Goal: Transaction & Acquisition: Purchase product/service

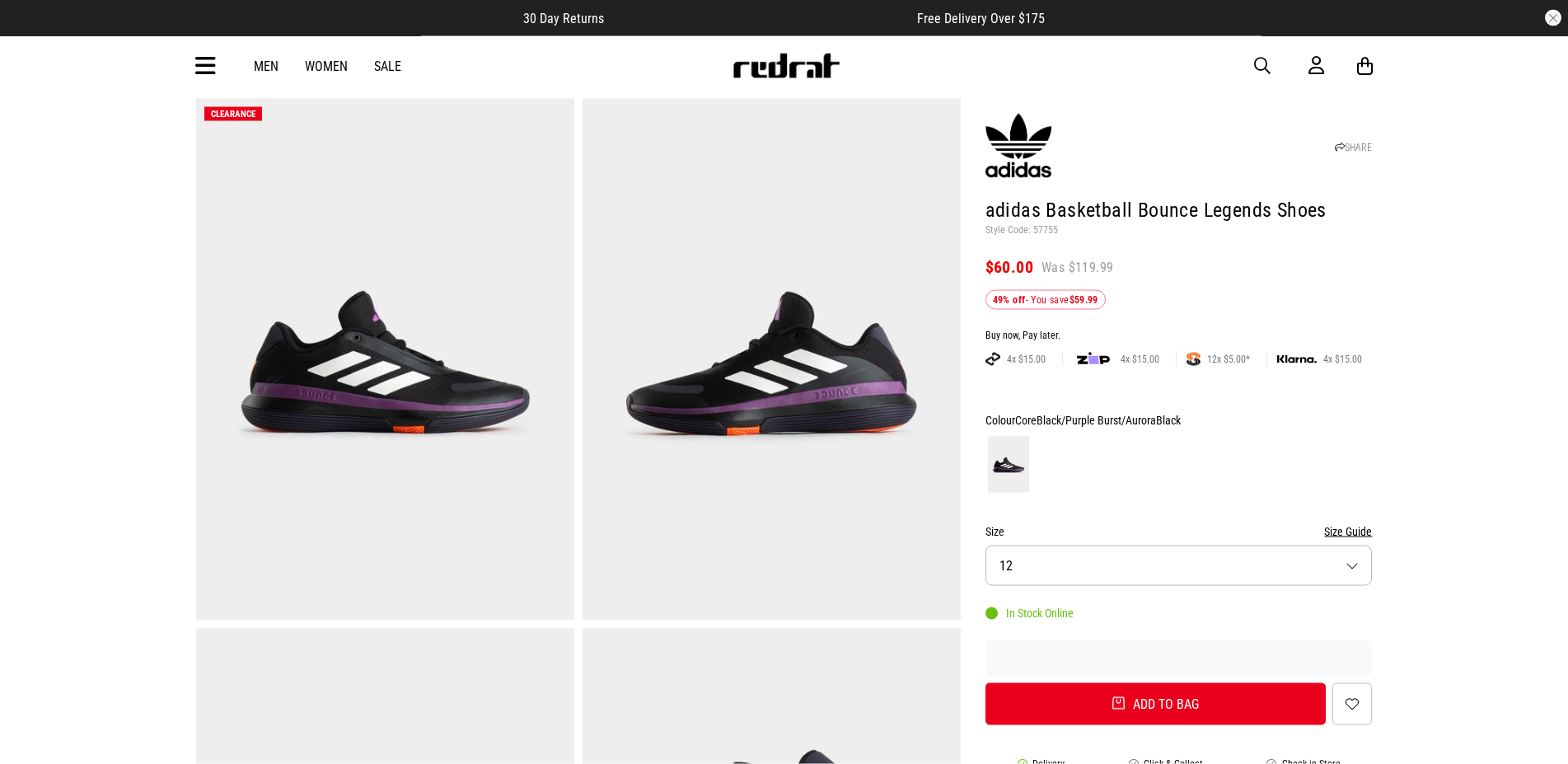
scroll to position [252, 0]
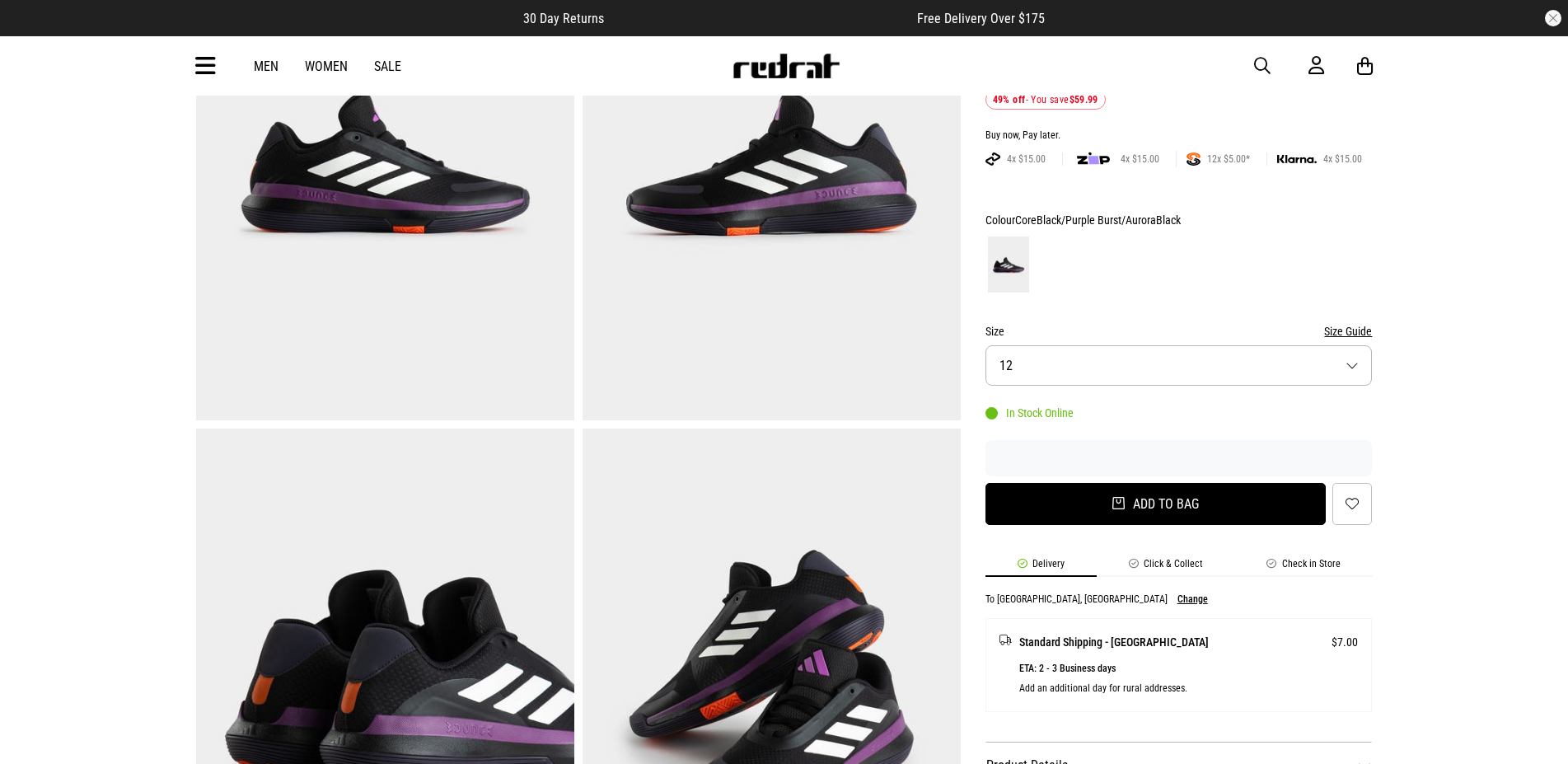
click at [1192, 502] on button "Add to bag" at bounding box center [1155, 503] width 341 height 42
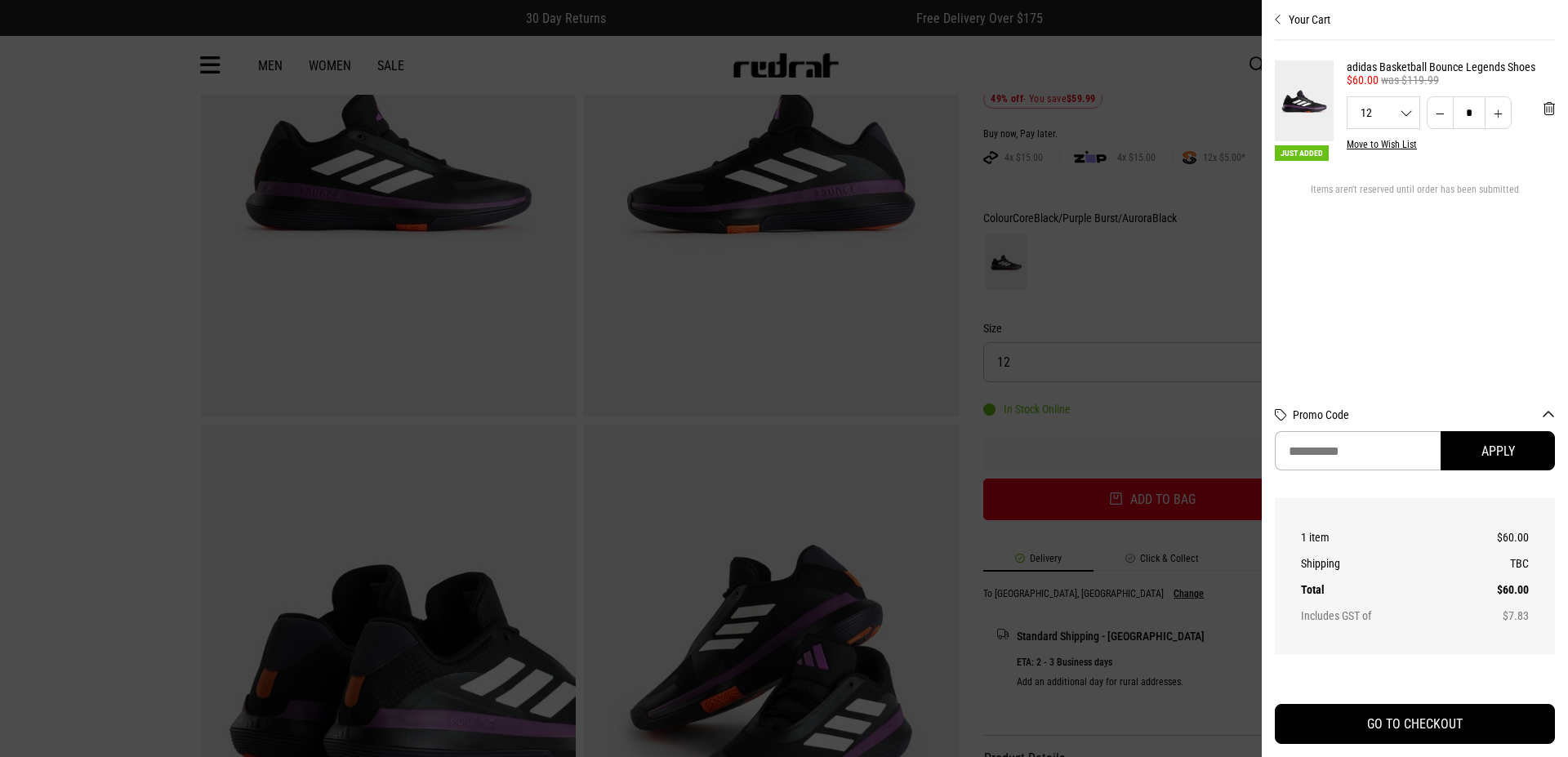
click at [1409, 119] on div "12 12 13" at bounding box center [1384, 113] width 72 height 11
click at [1353, 298] on section "Just Added adidas Basketball Bounce Legends Shoes $60.00 was $119.99 12 12 13 *…" at bounding box center [1415, 214] width 281 height 347
click at [1338, 293] on section "Just Added adidas Basketball Bounce Legends Shoes $60.00 was $119.99 12 12 13 *…" at bounding box center [1415, 214] width 281 height 347
click at [1154, 279] on div at bounding box center [784, 378] width 1568 height 757
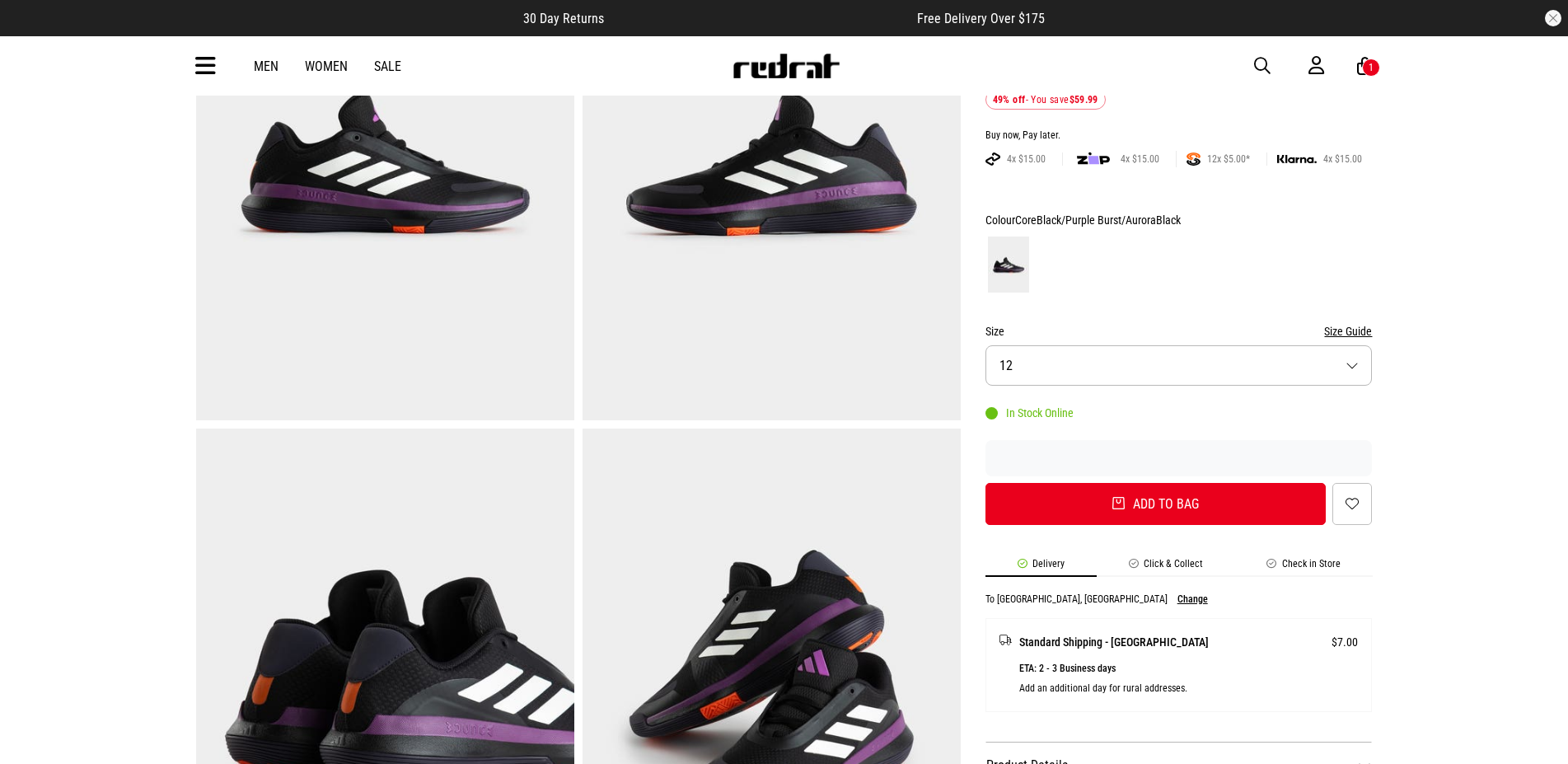
click at [1326, 371] on button "Size 12" at bounding box center [1178, 365] width 387 height 40
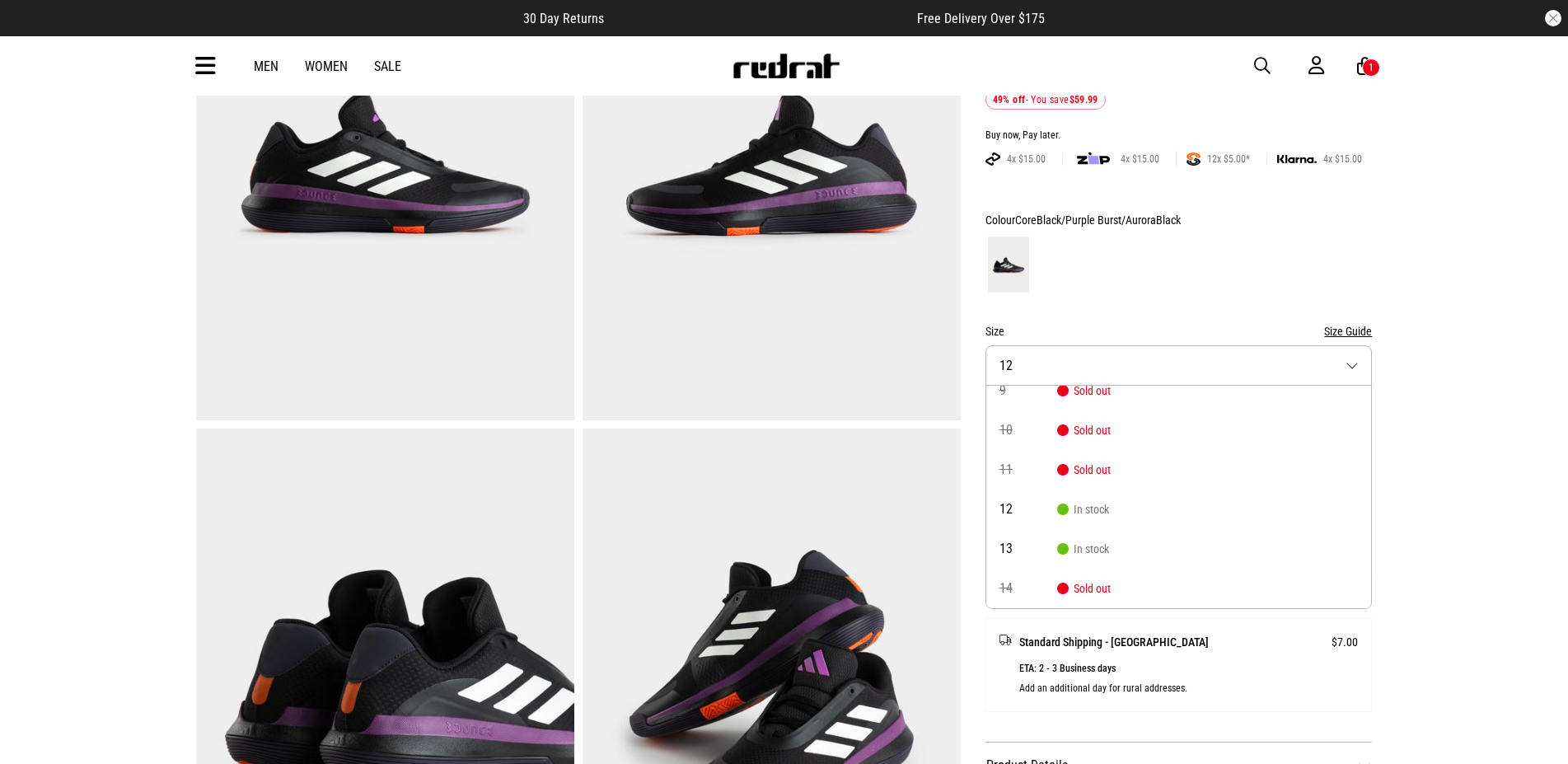
scroll to position [0, 0]
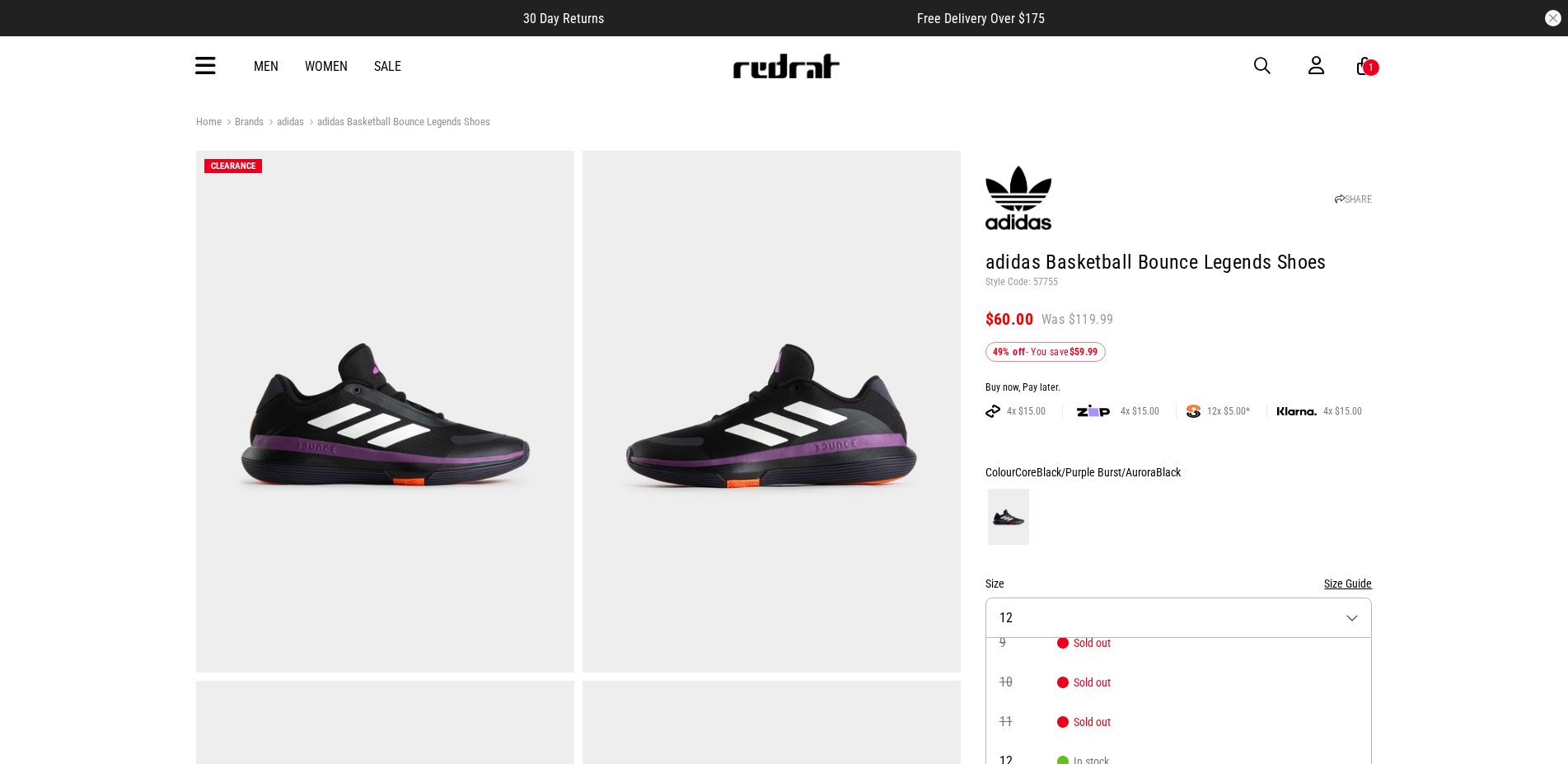
click at [780, 61] on img at bounding box center [786, 66] width 109 height 25
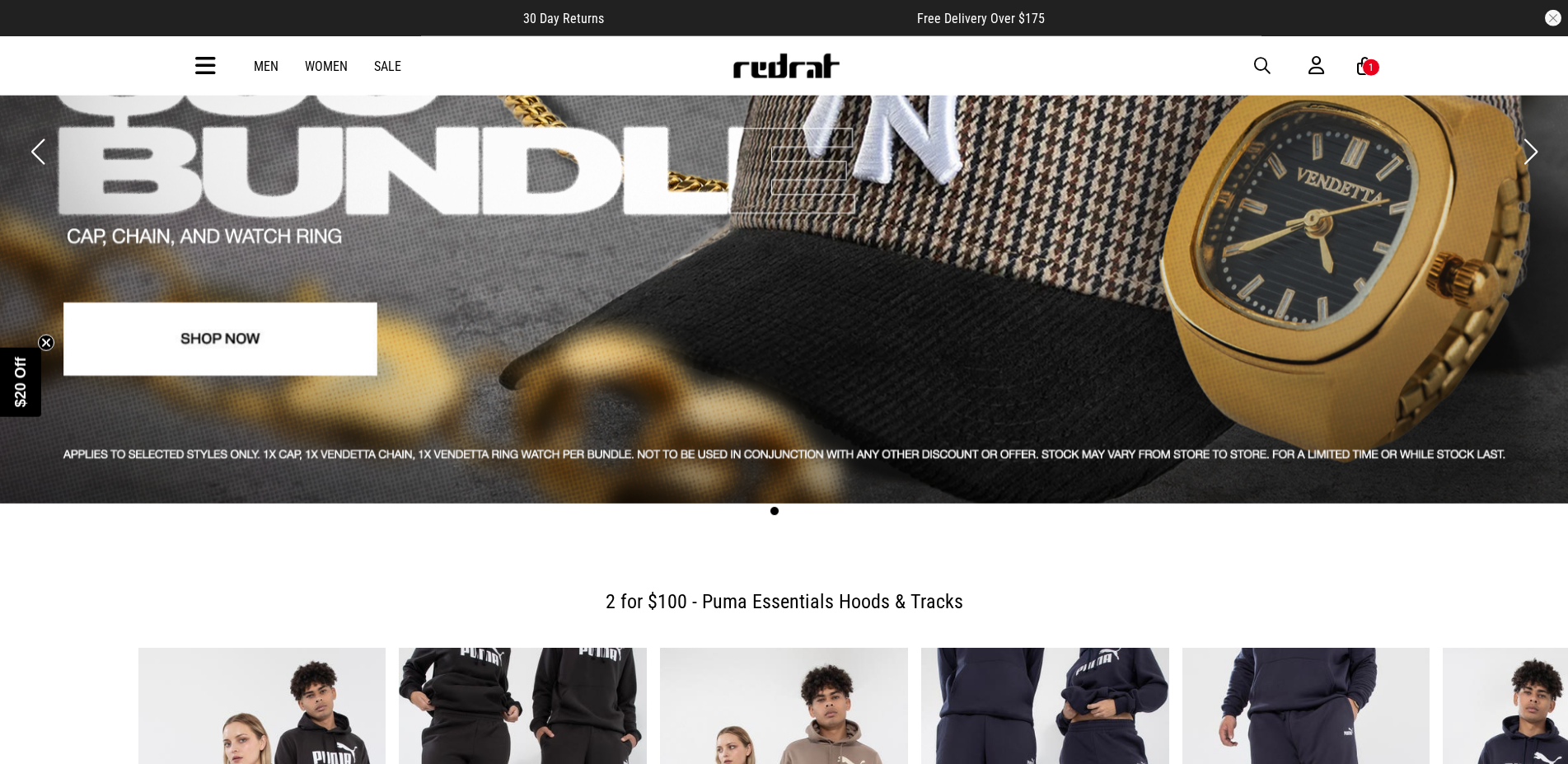
scroll to position [252, 0]
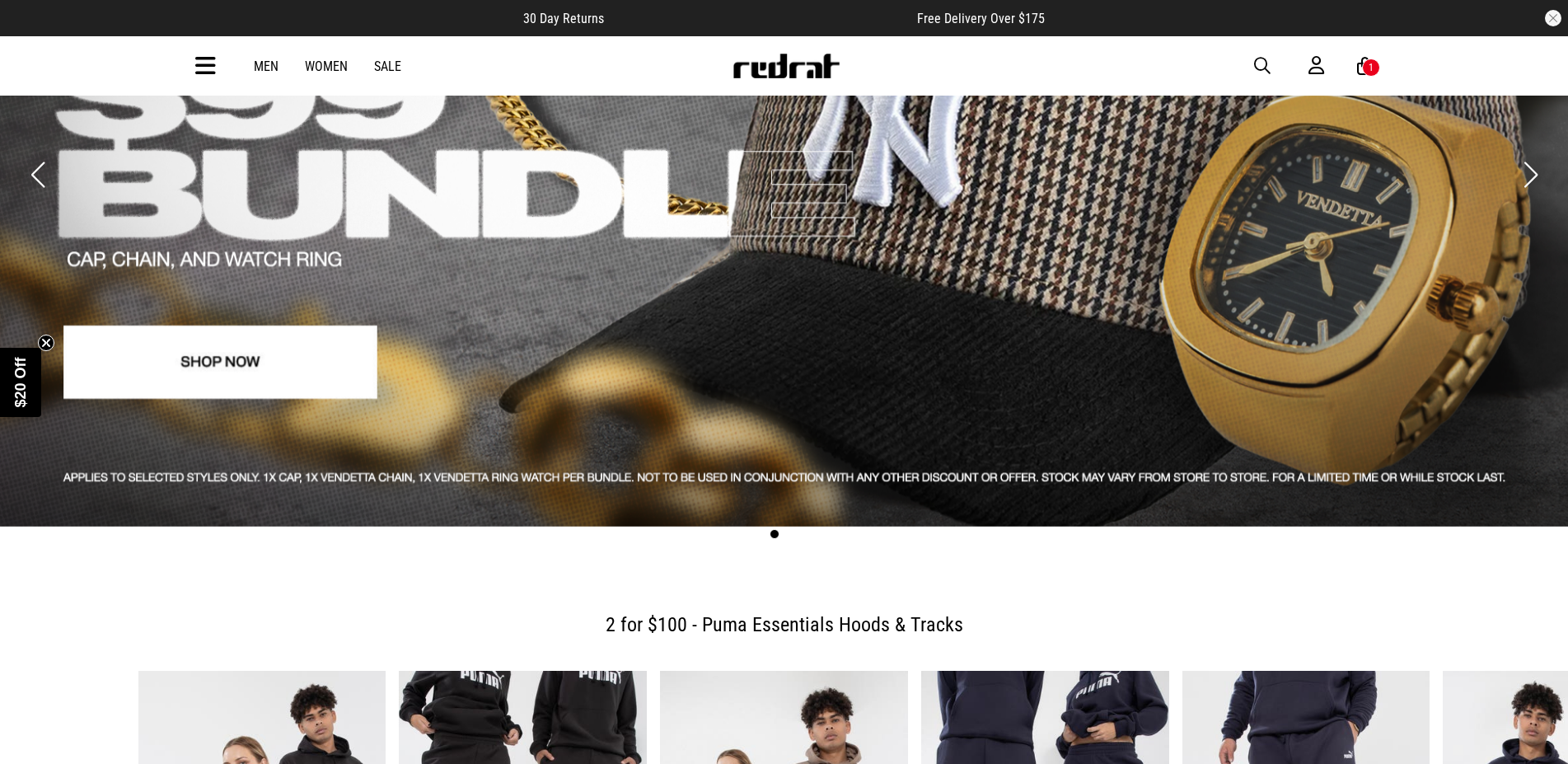
click at [276, 63] on link "Men" at bounding box center [267, 66] width 25 height 16
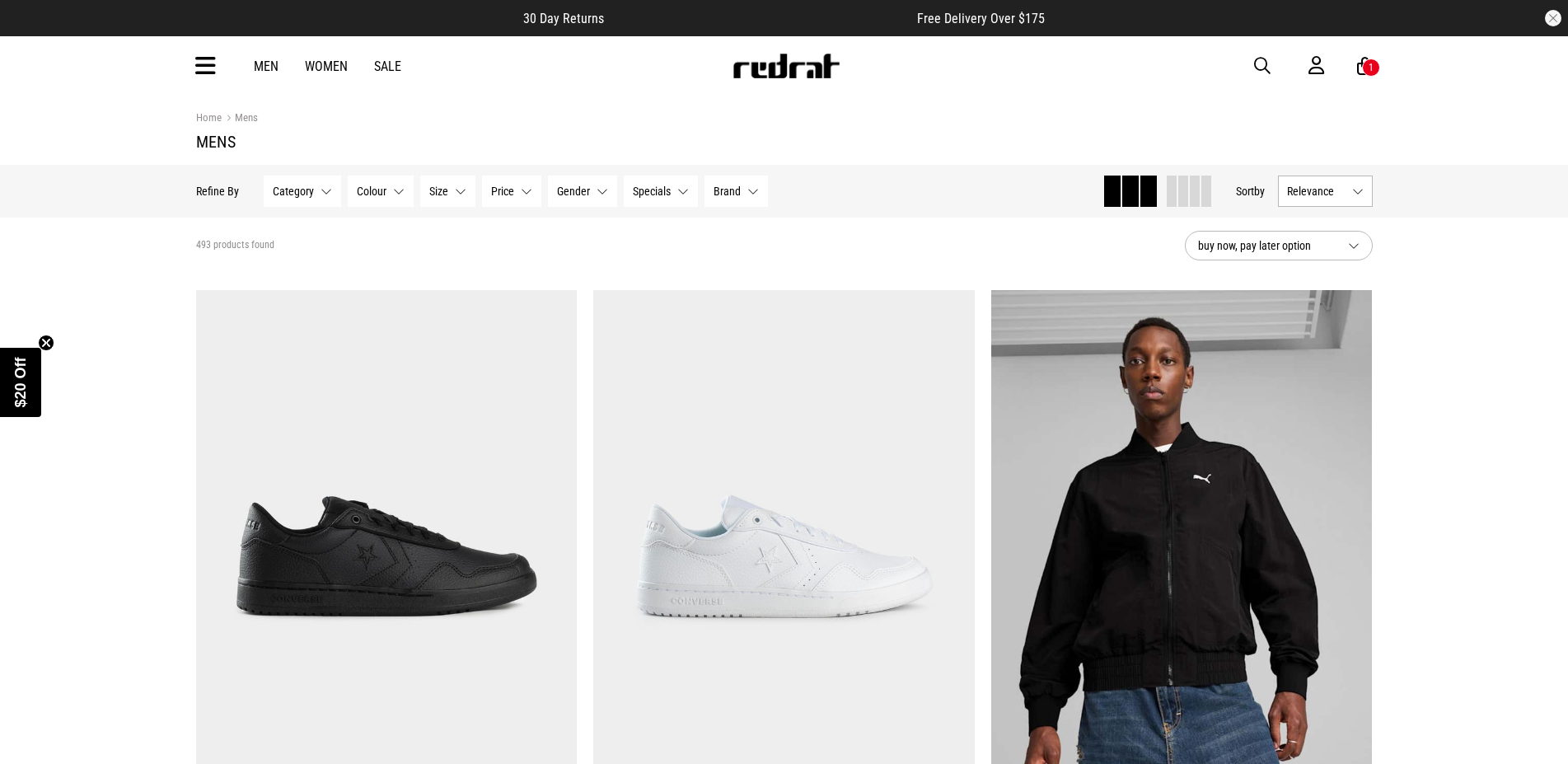
click at [212, 63] on icon at bounding box center [205, 66] width 21 height 27
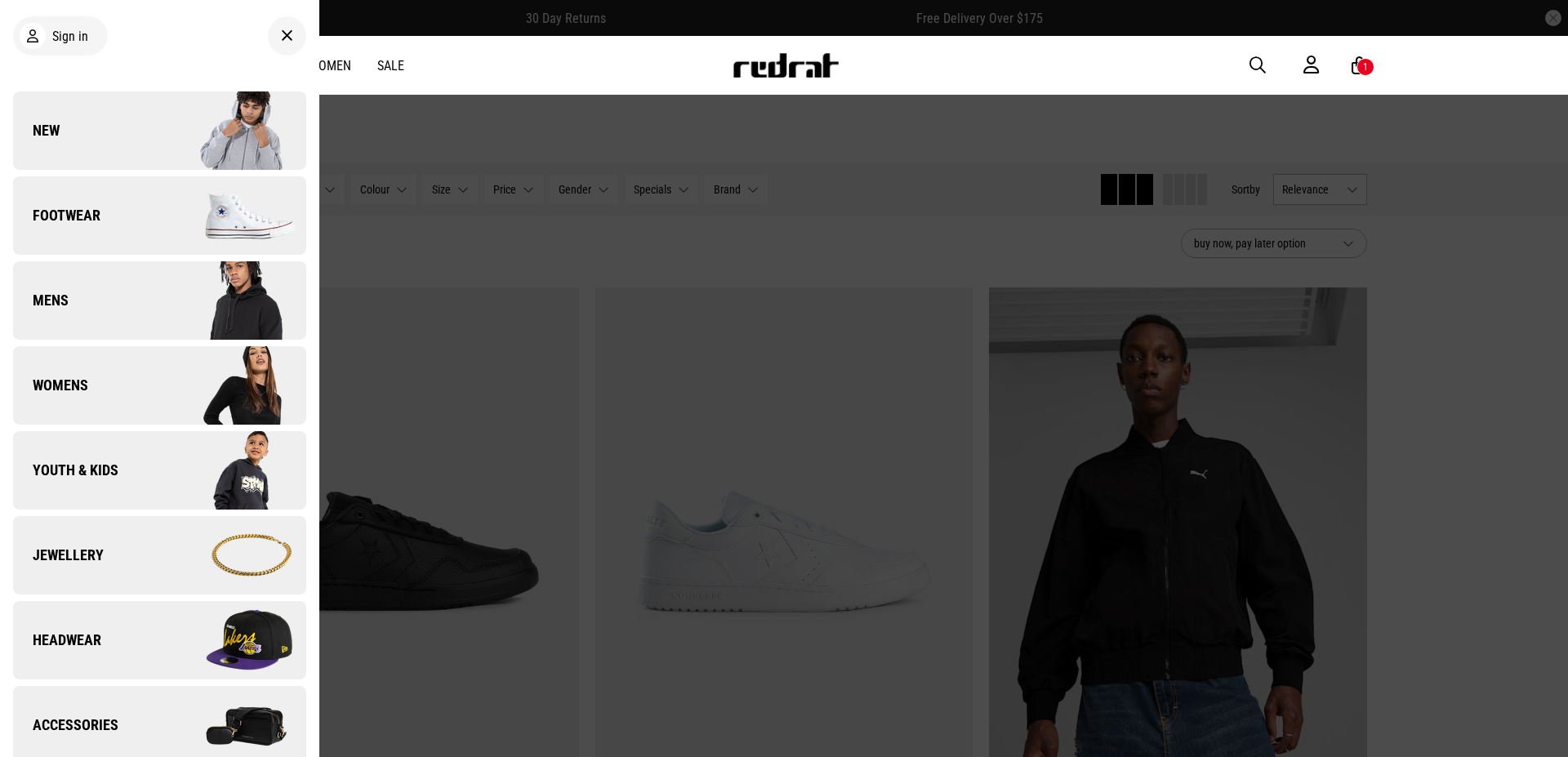
click at [84, 214] on span "Footwear" at bounding box center [56, 216] width 88 height 20
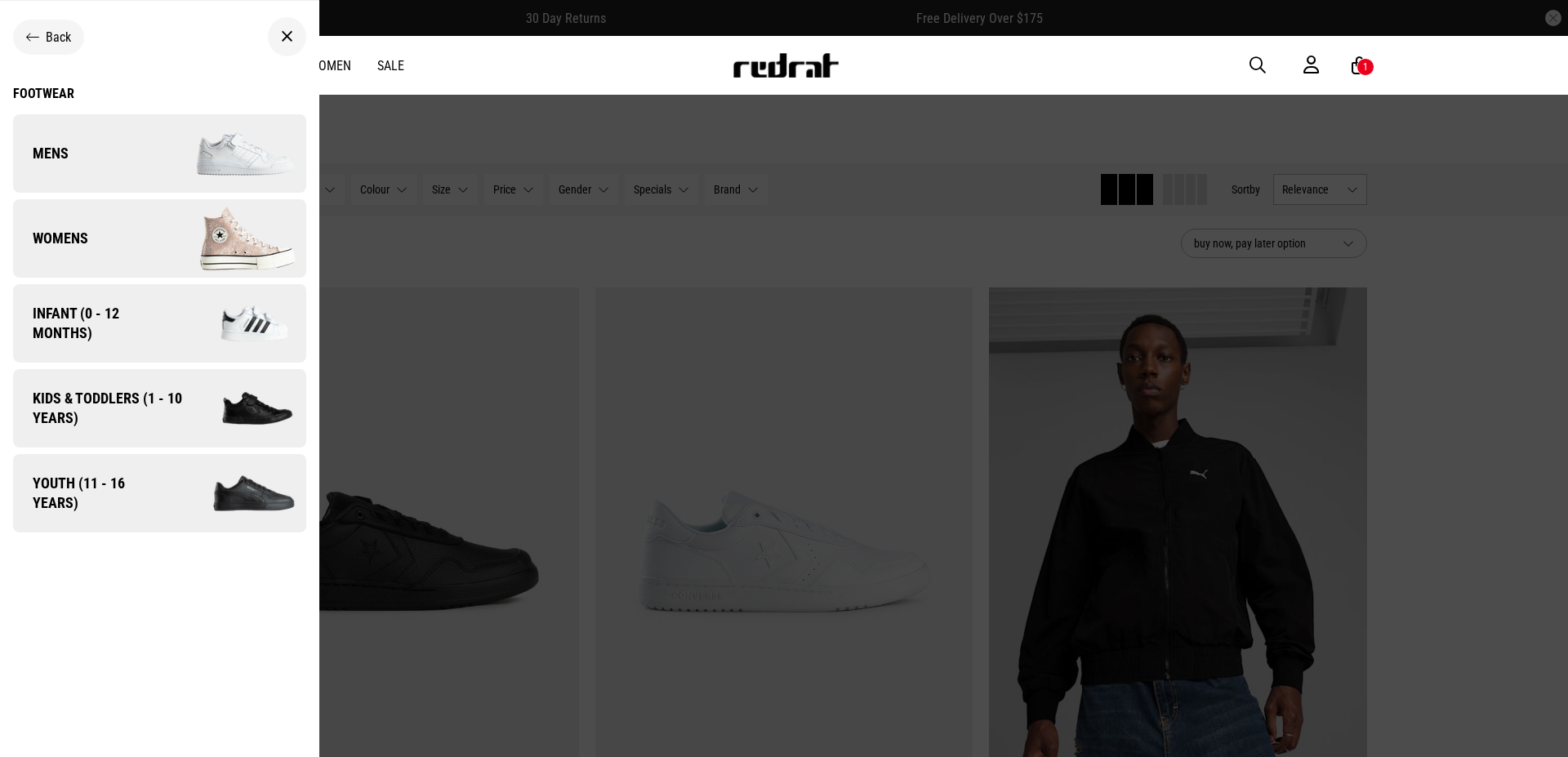
click at [62, 154] on span "Mens" at bounding box center [41, 154] width 56 height 20
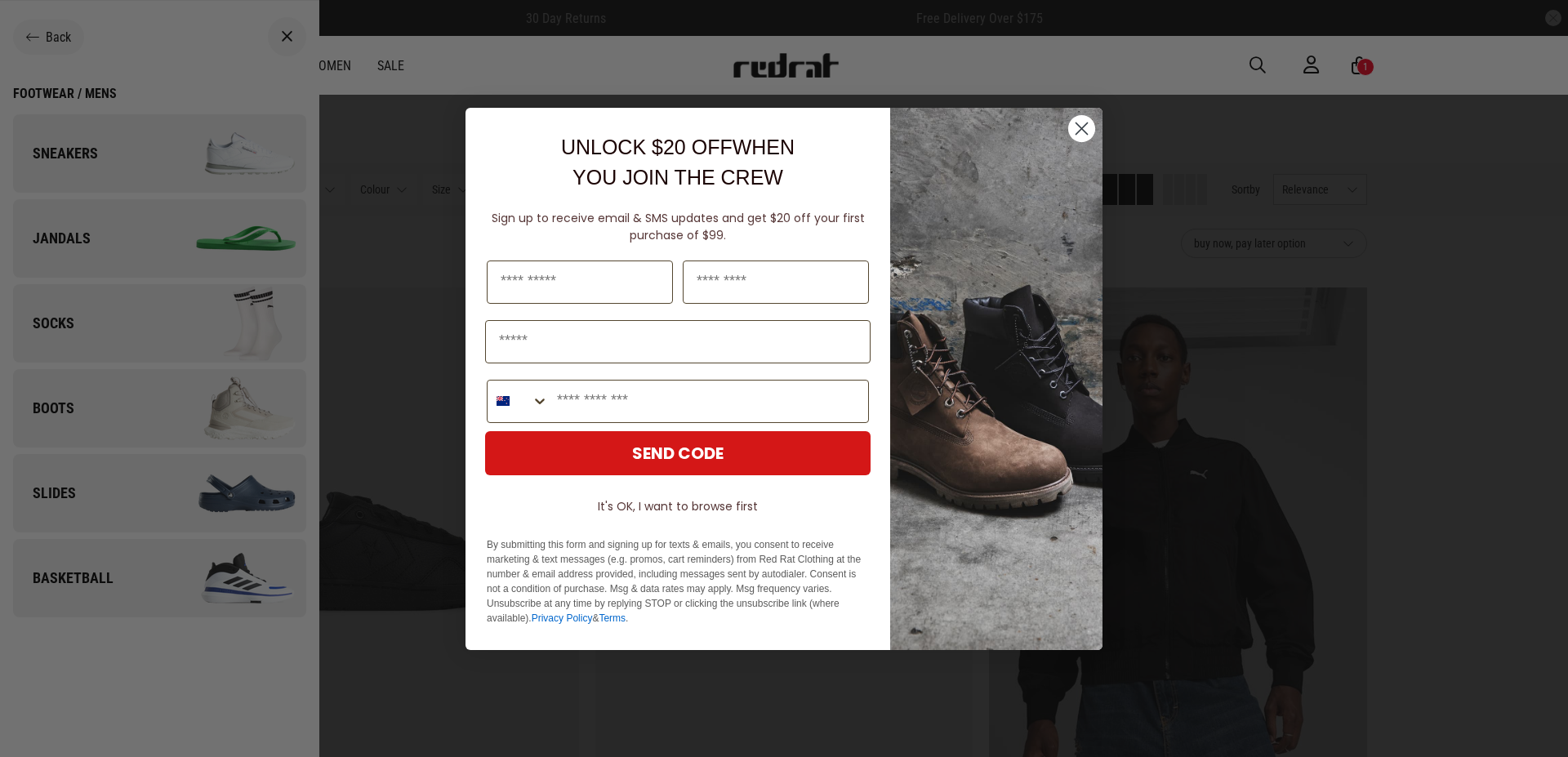
click at [1085, 133] on circle "Close dialog" at bounding box center [1081, 128] width 27 height 27
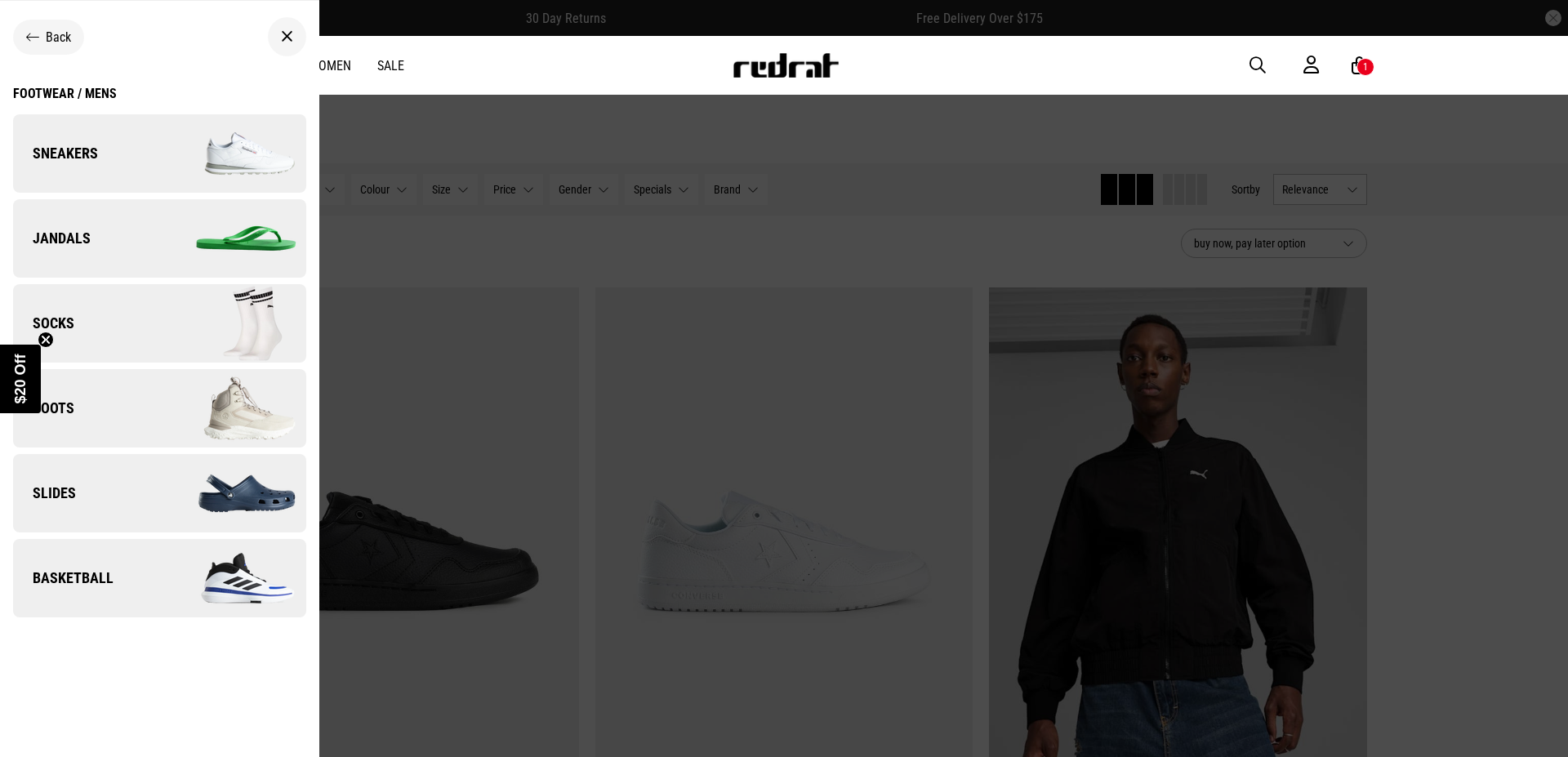
click at [83, 571] on span "Basketball" at bounding box center [63, 578] width 101 height 20
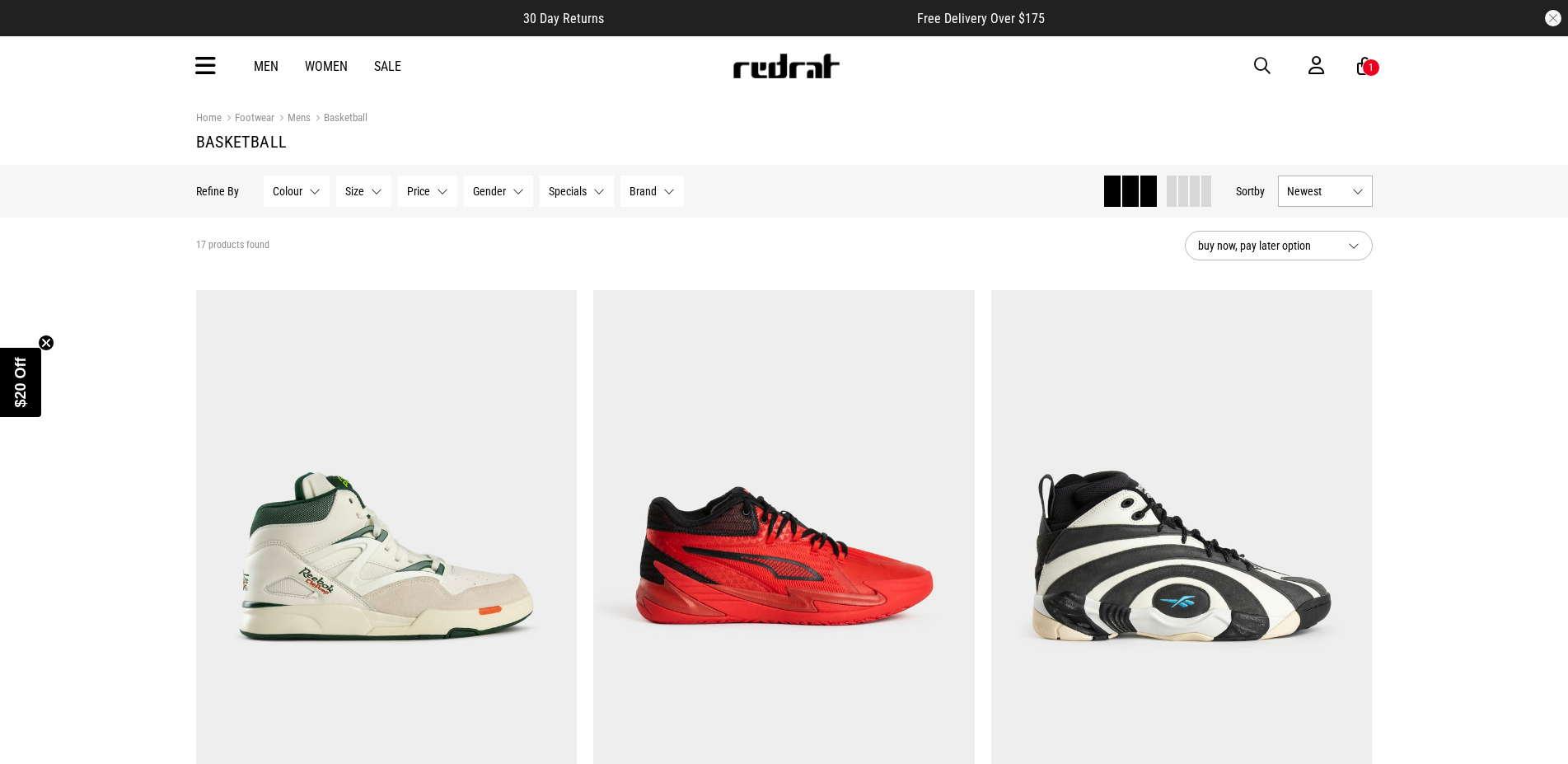
click at [263, 68] on link "Men" at bounding box center [267, 66] width 25 height 16
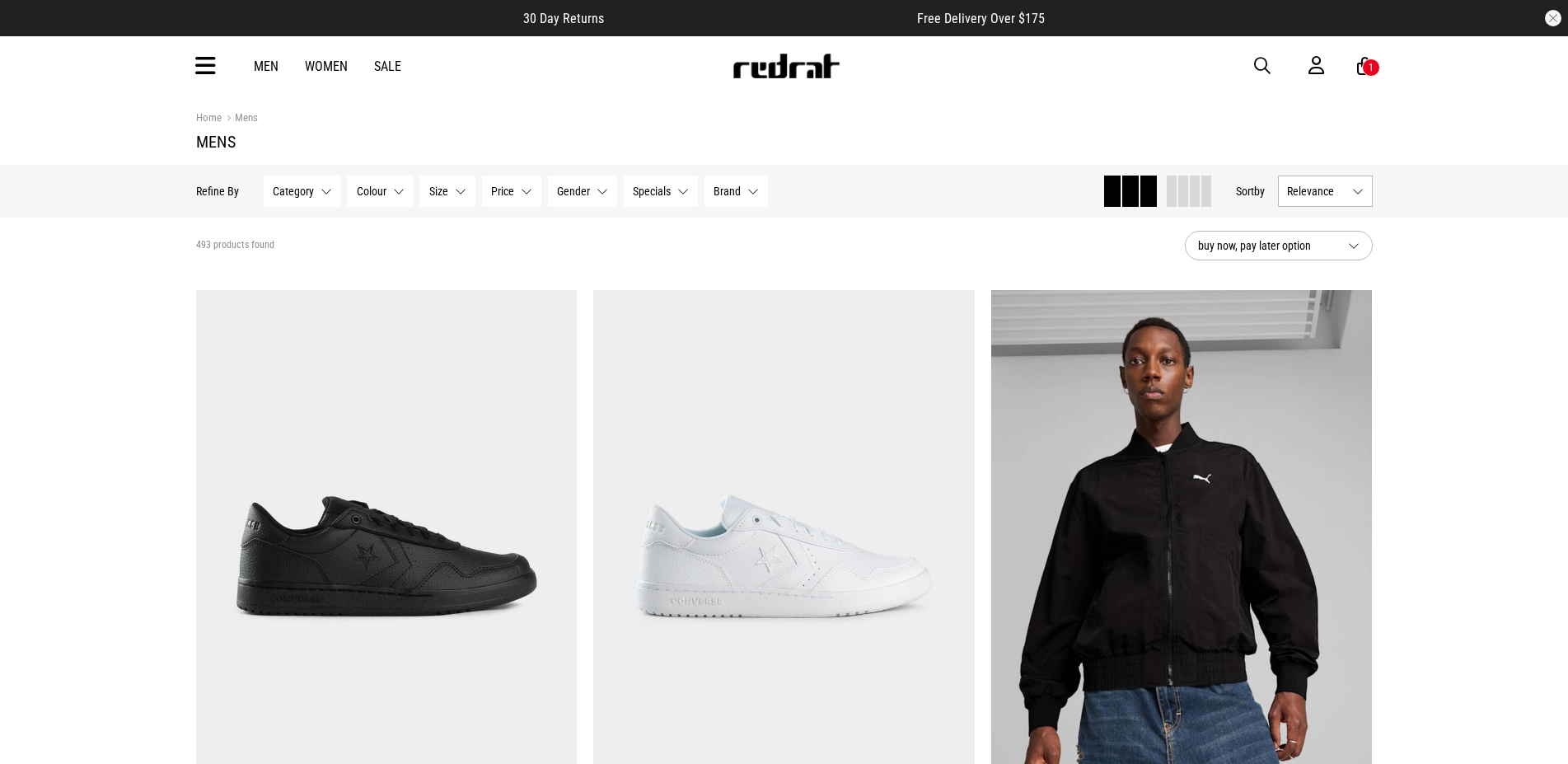
click at [205, 74] on icon at bounding box center [205, 66] width 21 height 27
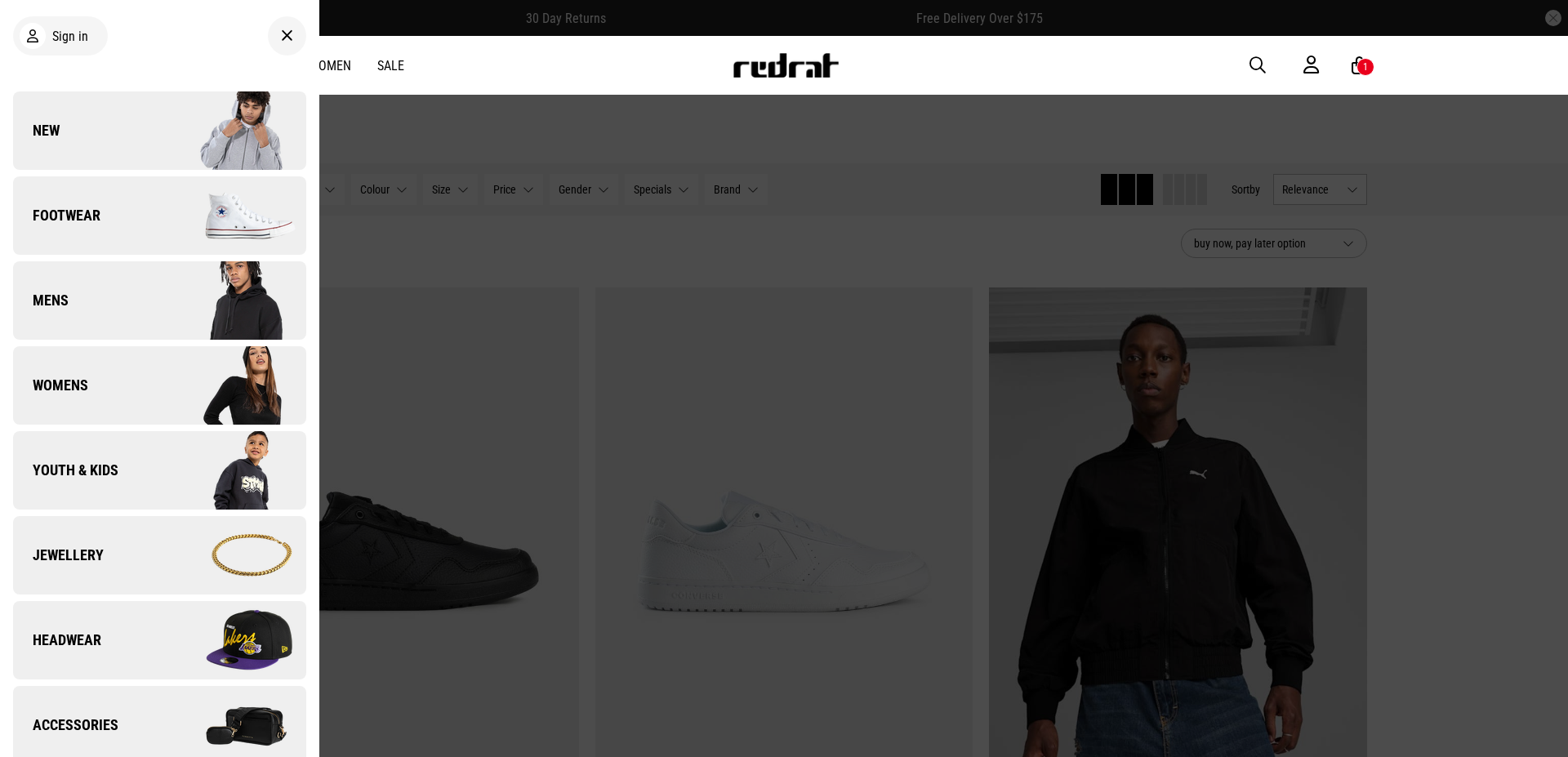
click at [95, 212] on span "Footwear" at bounding box center [56, 216] width 88 height 20
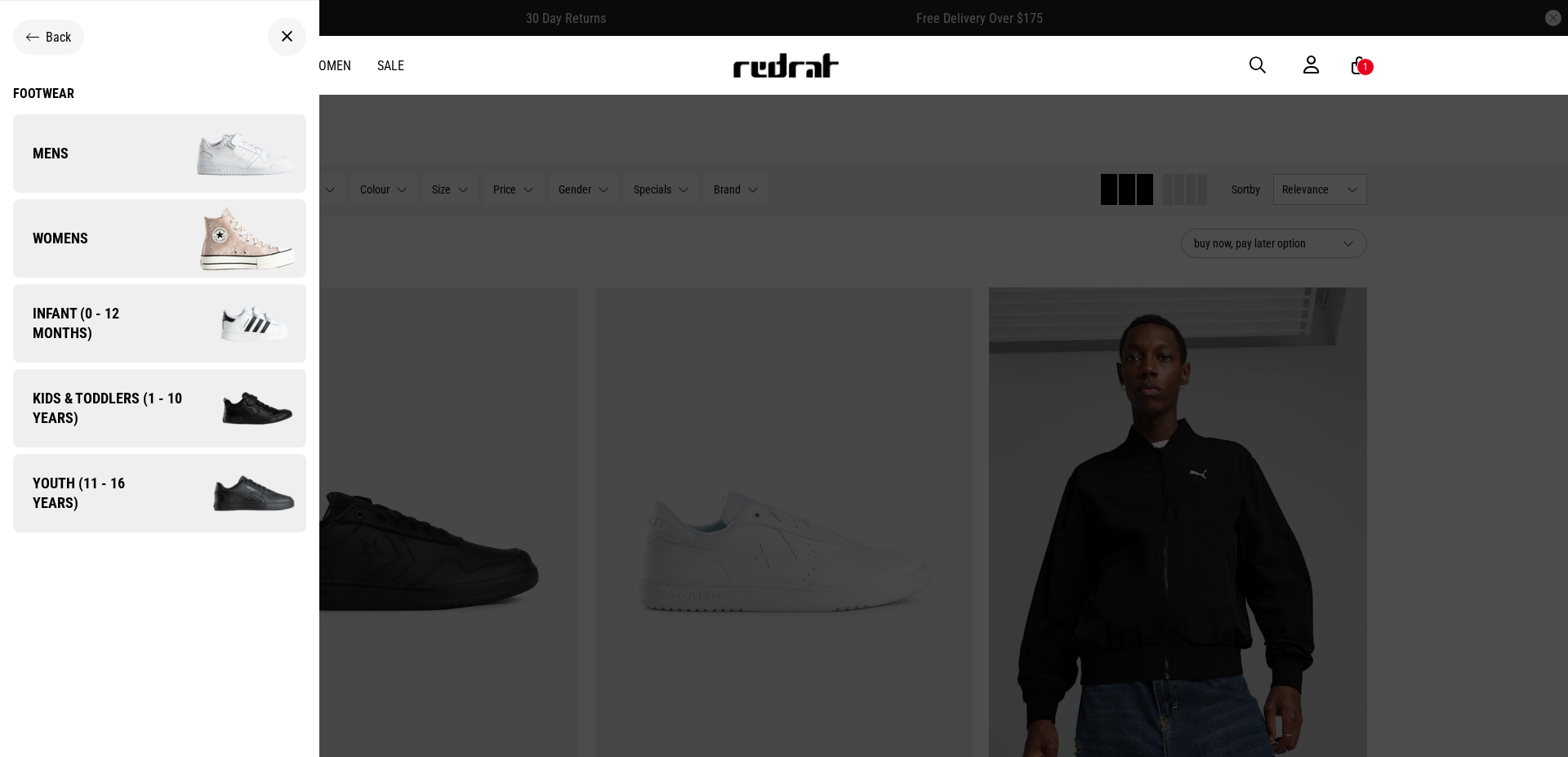
click at [47, 148] on span "Mens" at bounding box center [41, 154] width 56 height 20
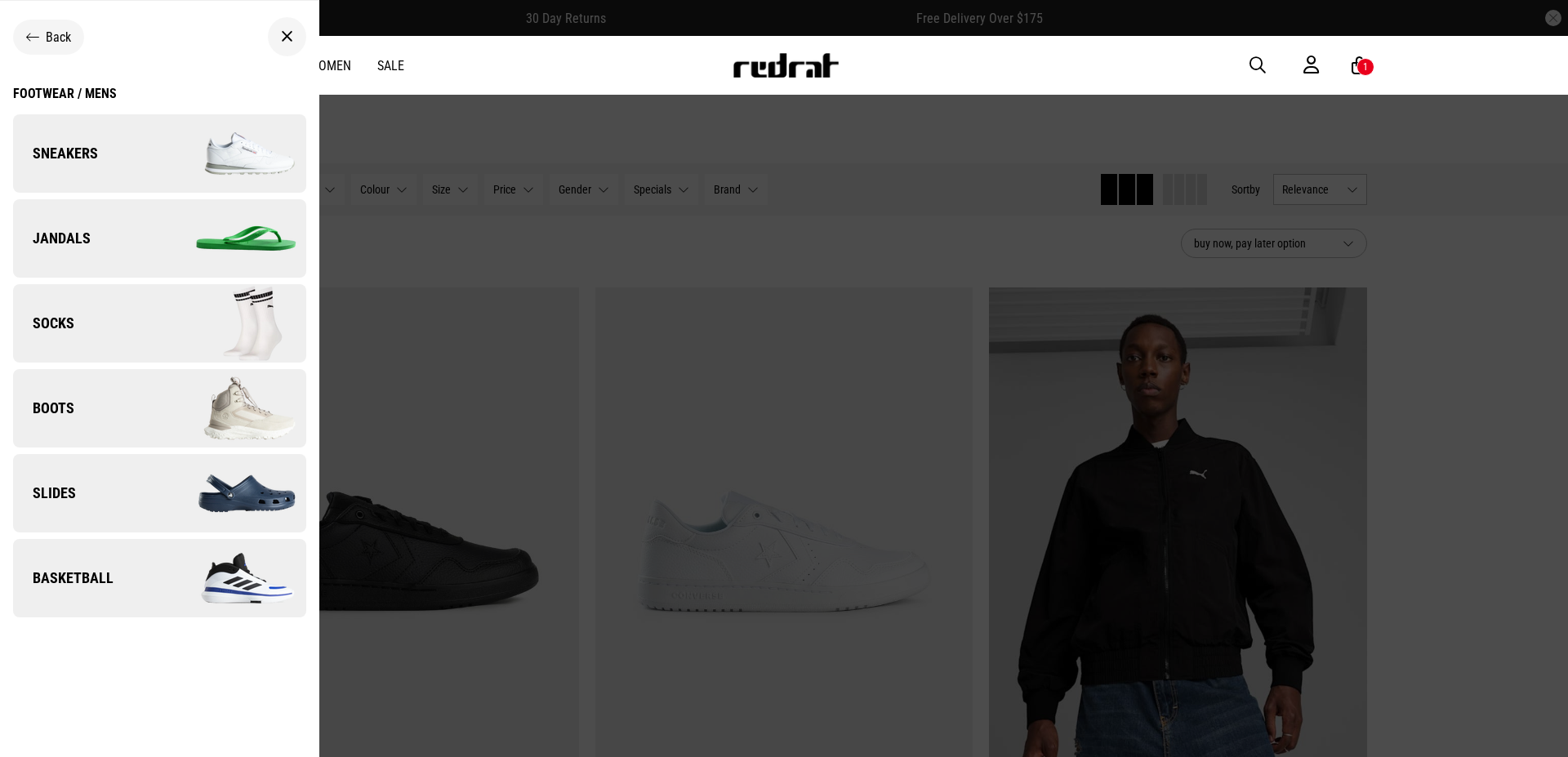
click at [82, 146] on span "Sneakers" at bounding box center [56, 154] width 85 height 20
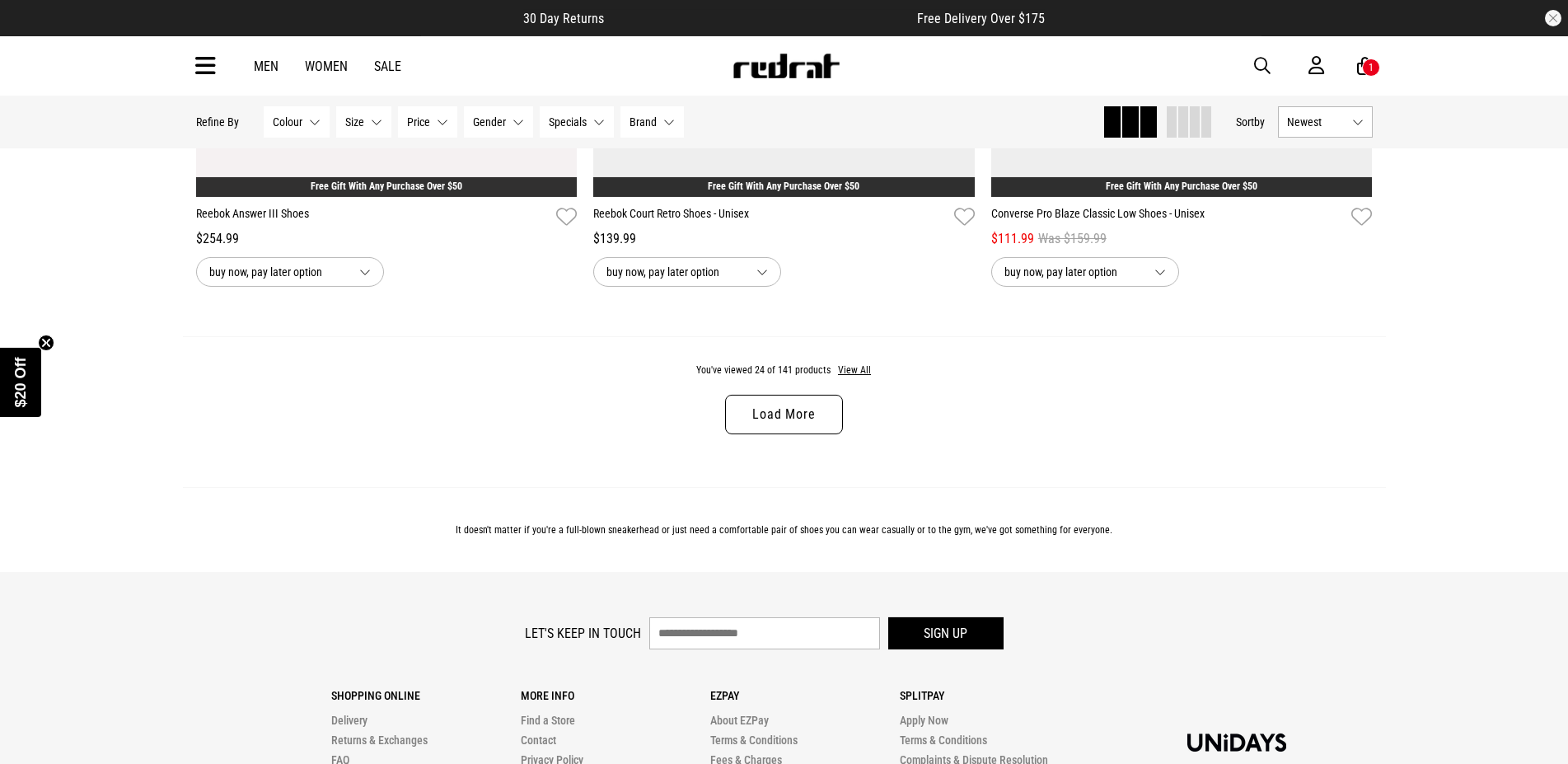
scroll to position [5210, 0]
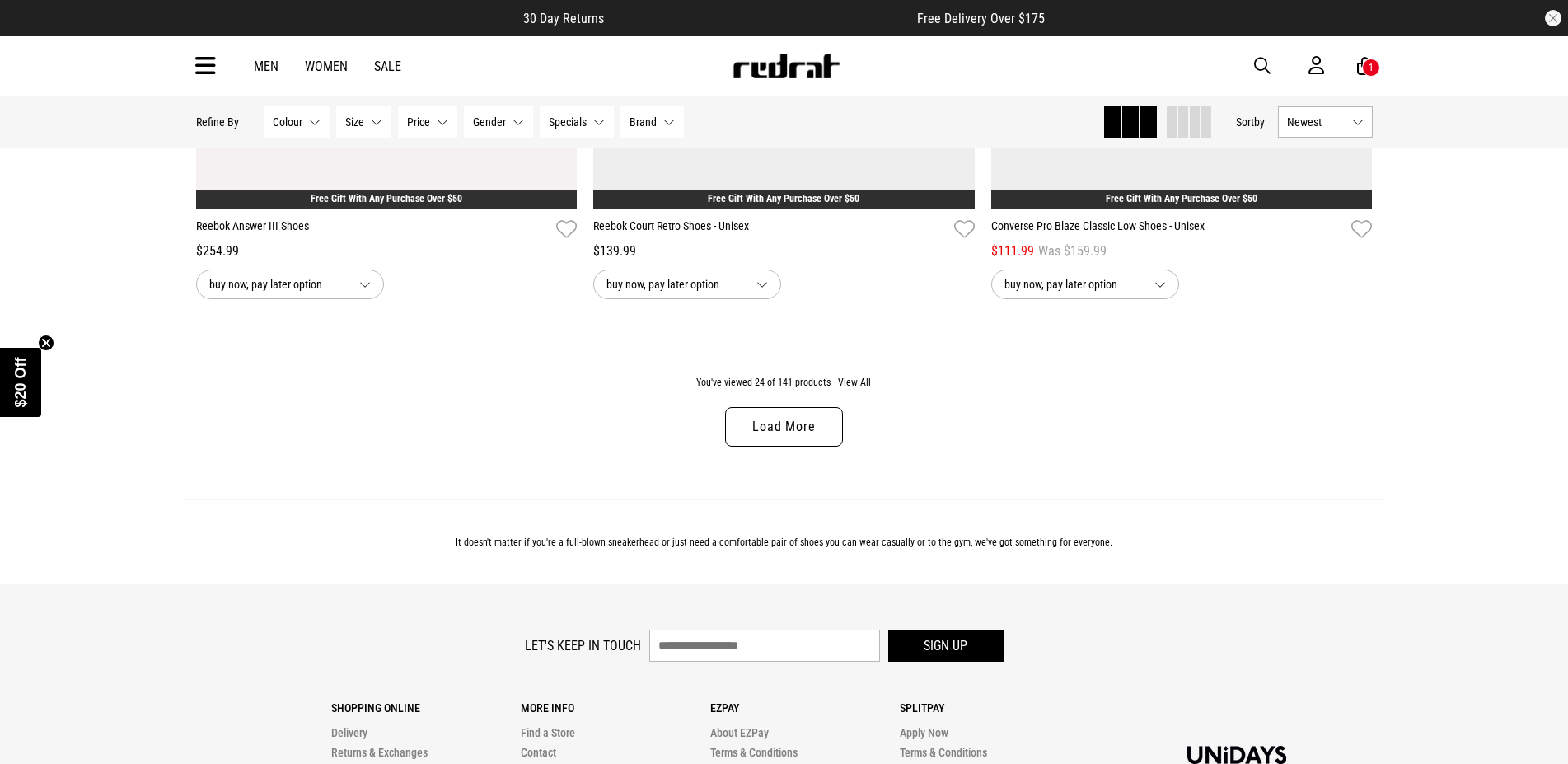
drag, startPoint x: 769, startPoint y: 432, endPoint x: 777, endPoint y: 428, distance: 8.9
click at [771, 432] on link "Load More" at bounding box center [784, 427] width 117 height 40
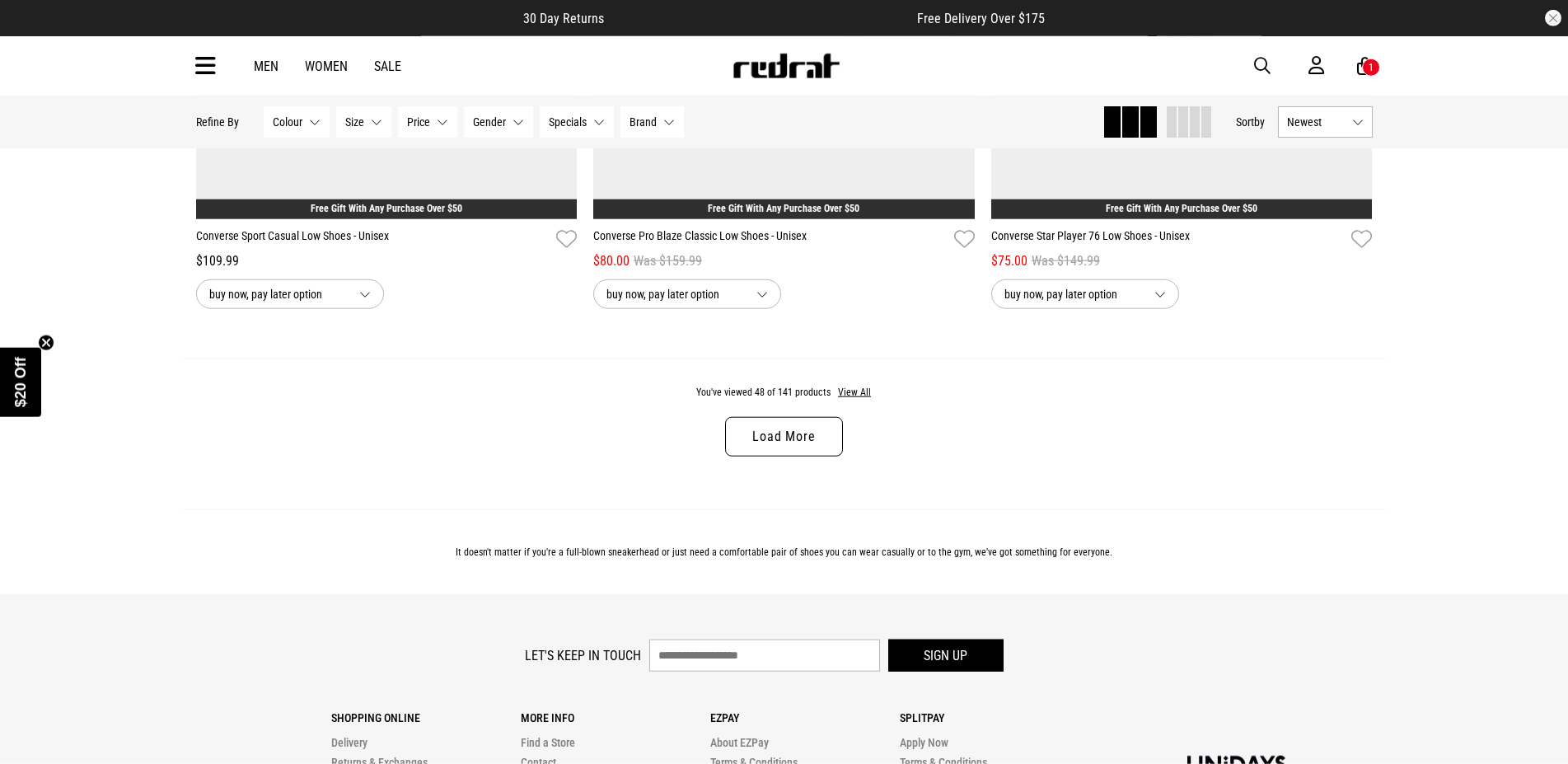
scroll to position [10421, 0]
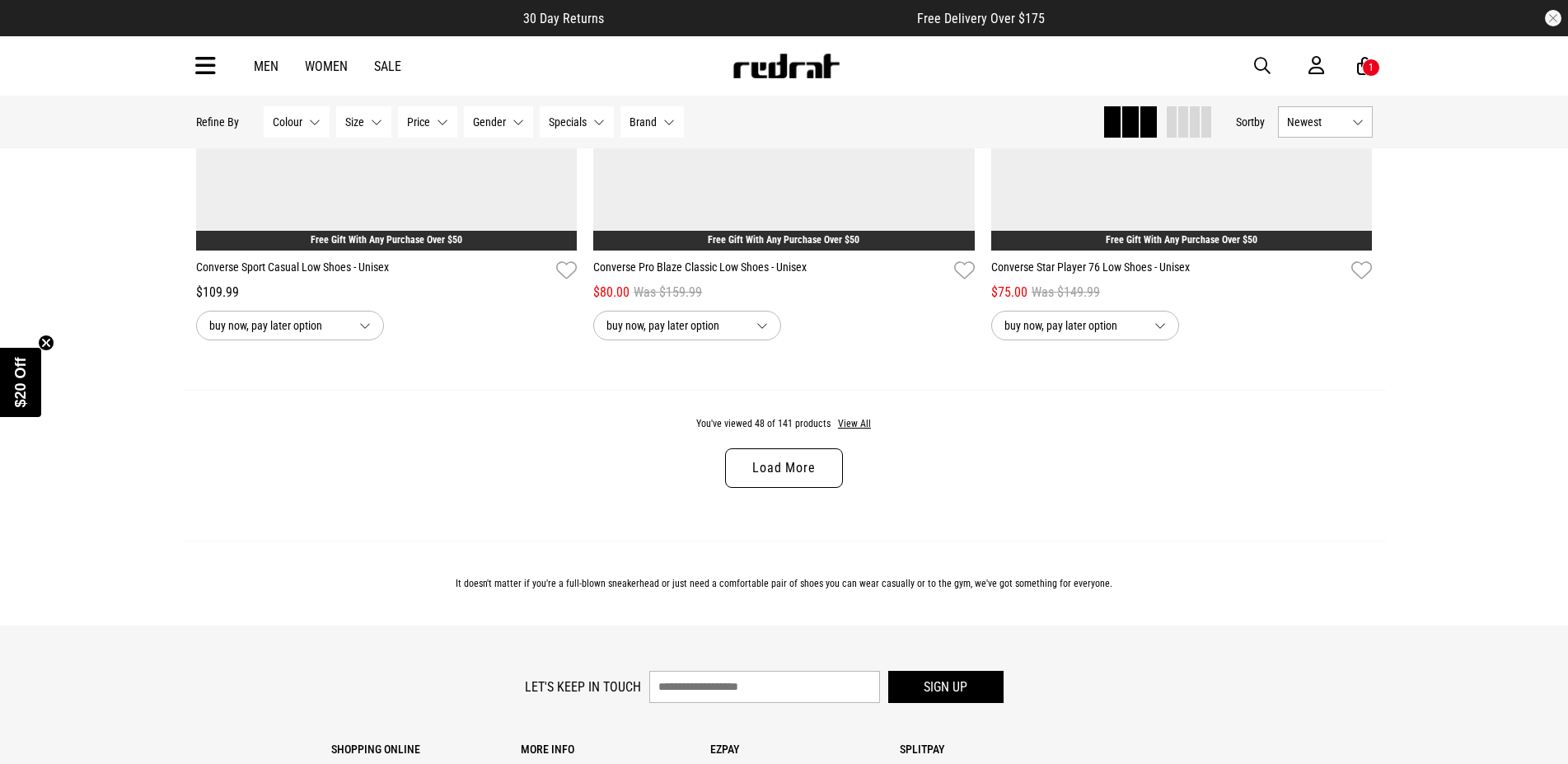
click at [785, 483] on link "Load More" at bounding box center [784, 468] width 117 height 40
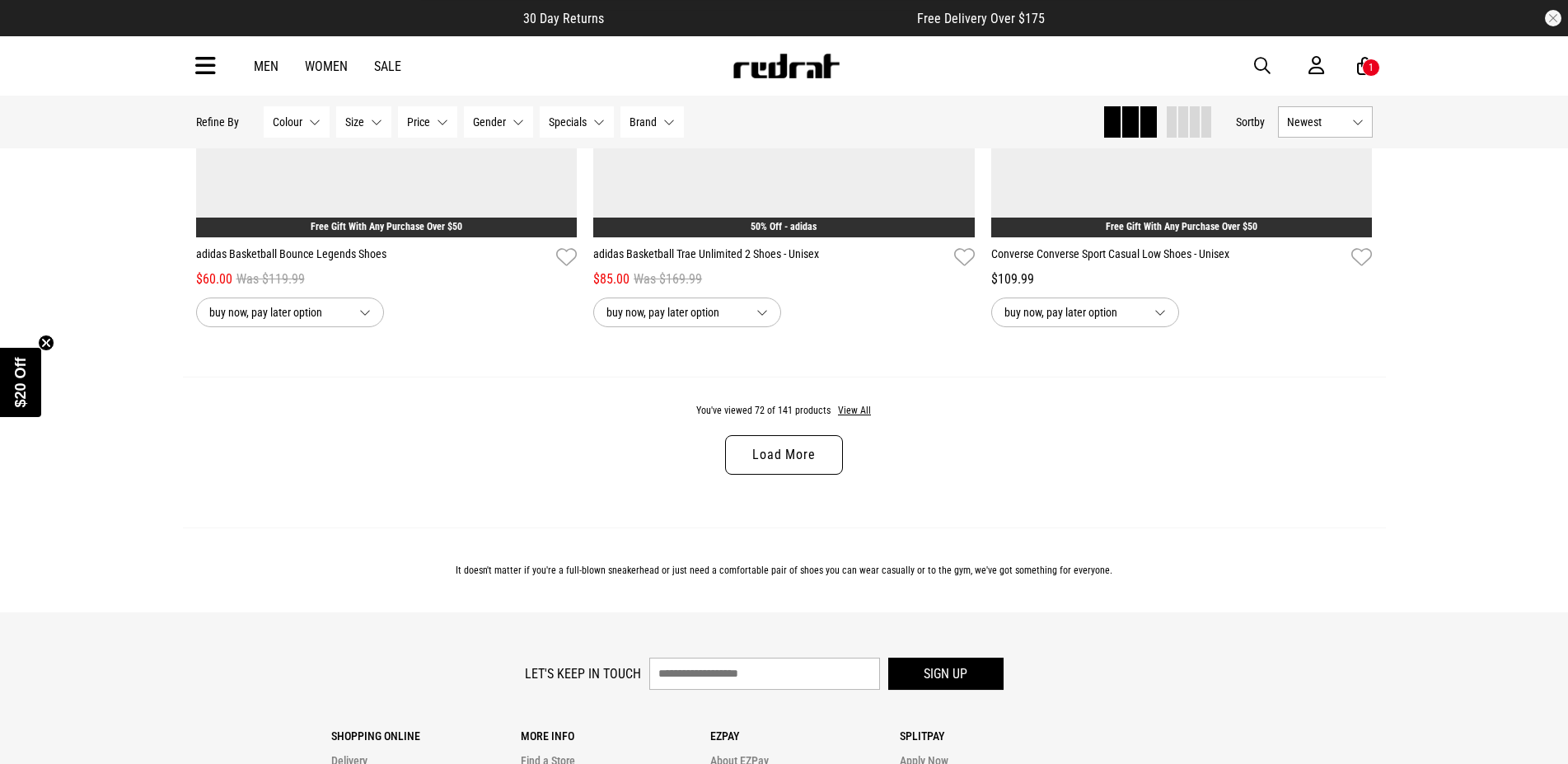
scroll to position [15716, 0]
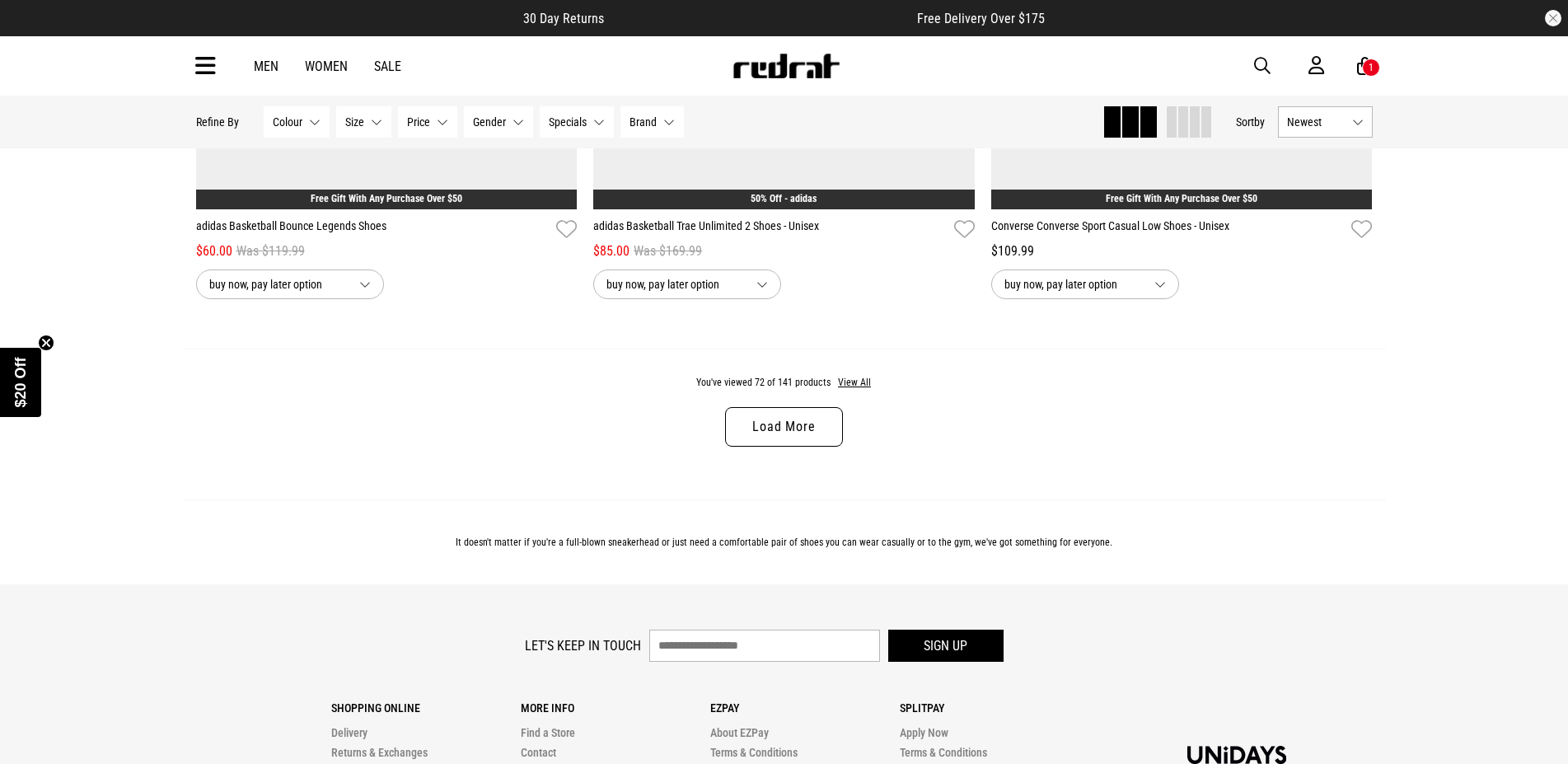
click at [783, 441] on link "Load More" at bounding box center [784, 427] width 117 height 40
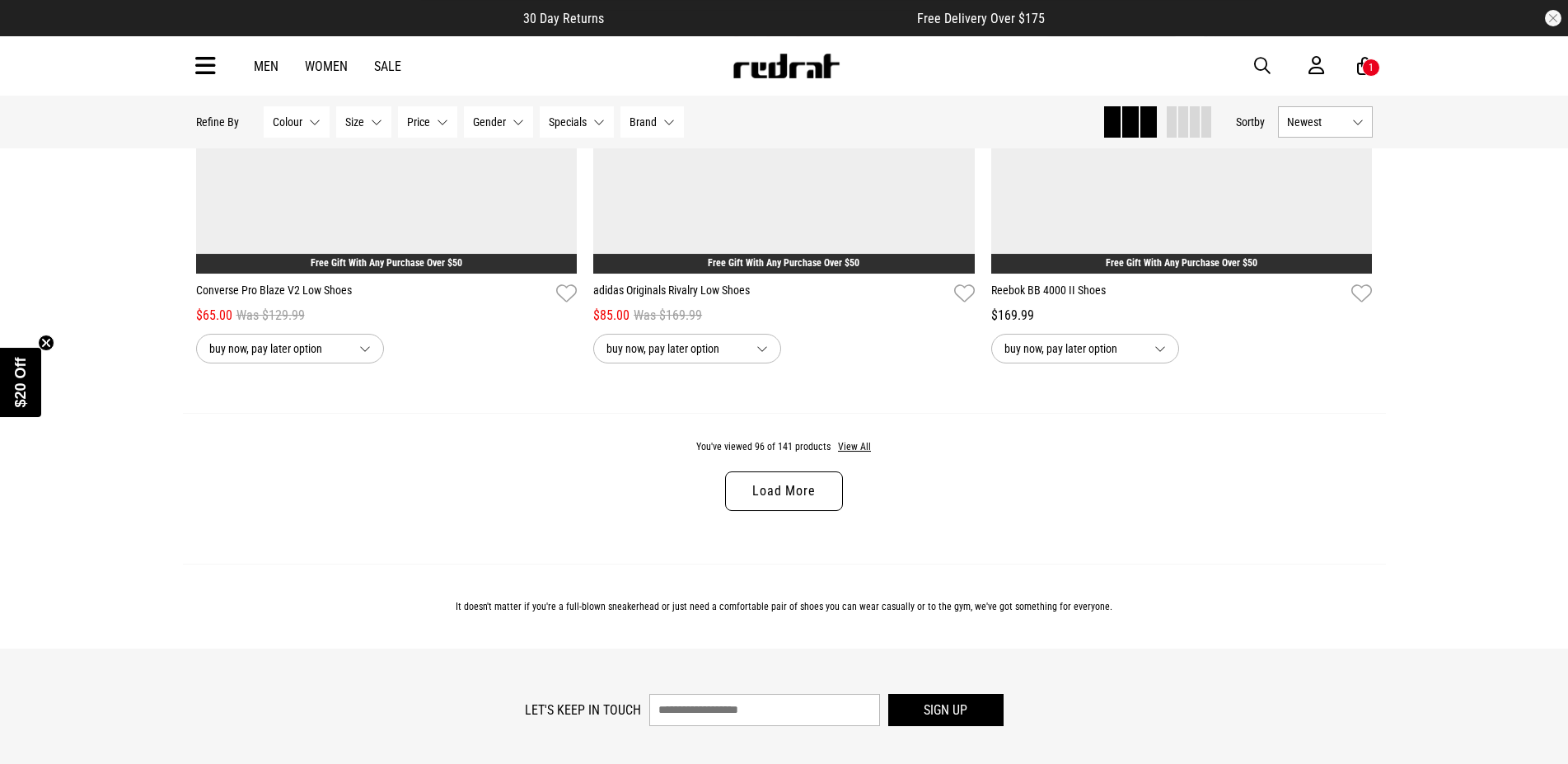
scroll to position [20926, 0]
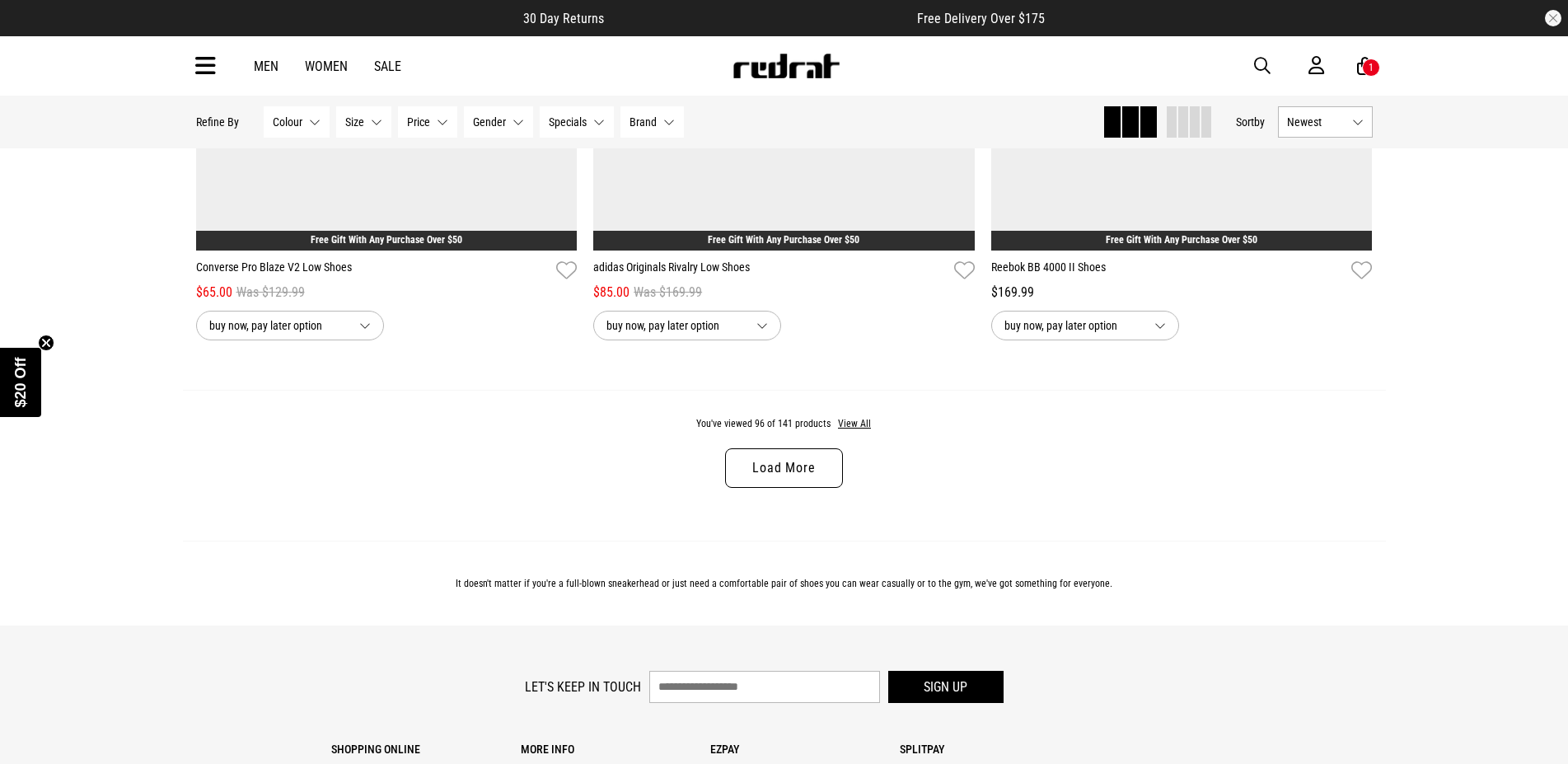
click at [770, 488] on link "Load More" at bounding box center [784, 468] width 117 height 40
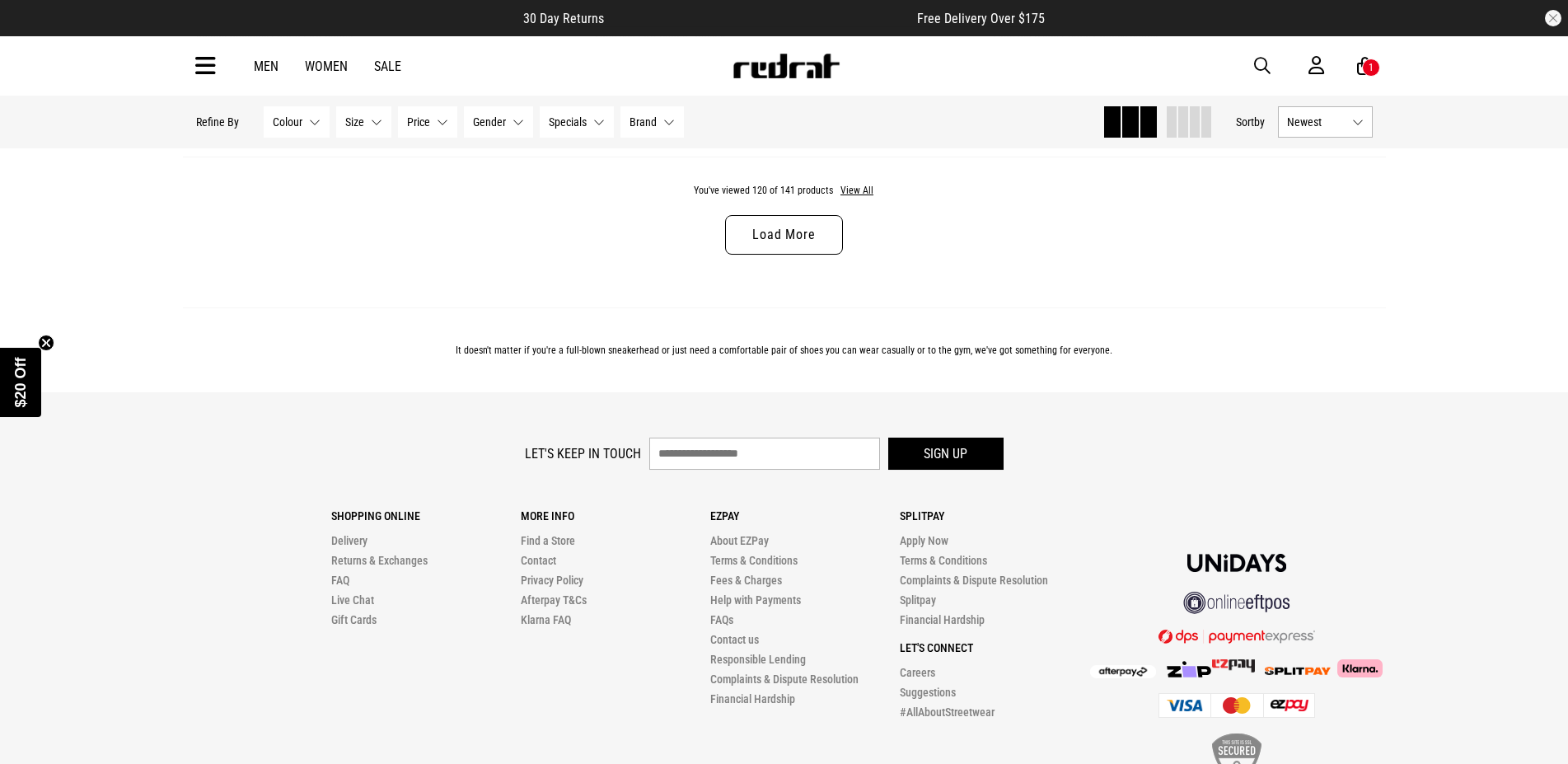
scroll to position [26277, 0]
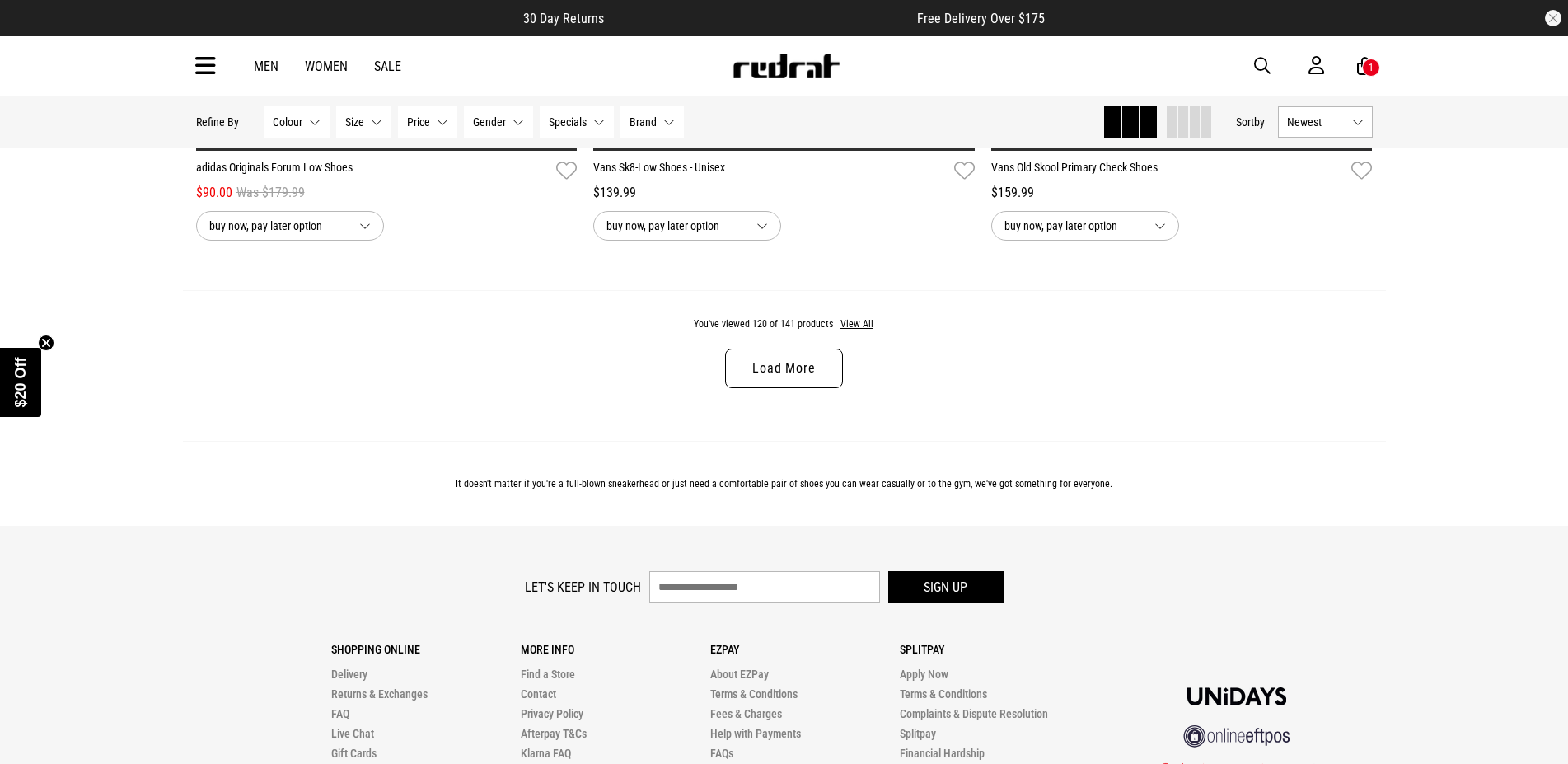
click at [782, 388] on link "Load More" at bounding box center [784, 368] width 117 height 40
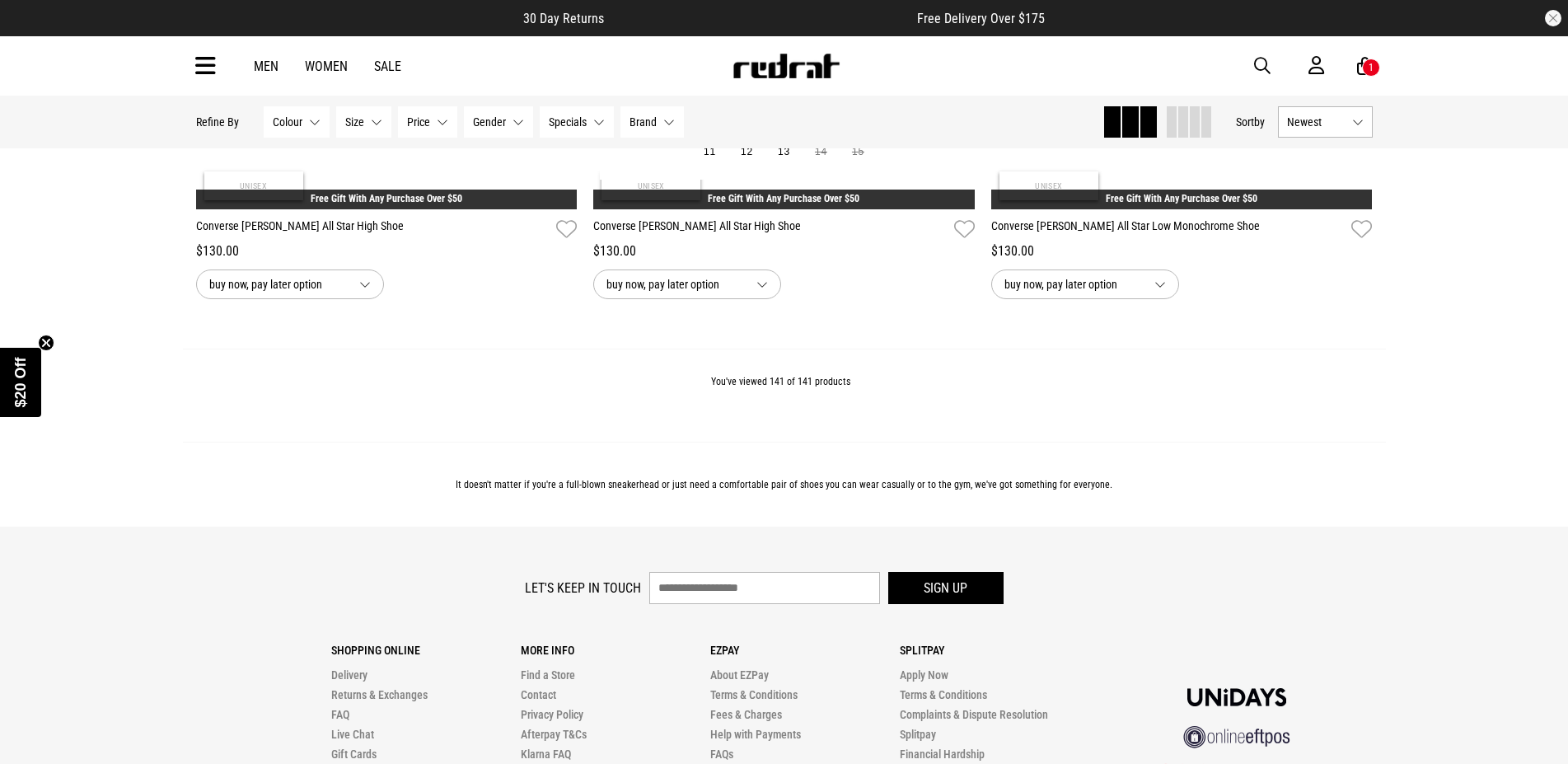
scroll to position [30311, 0]
